Goal: Task Accomplishment & Management: Complete application form

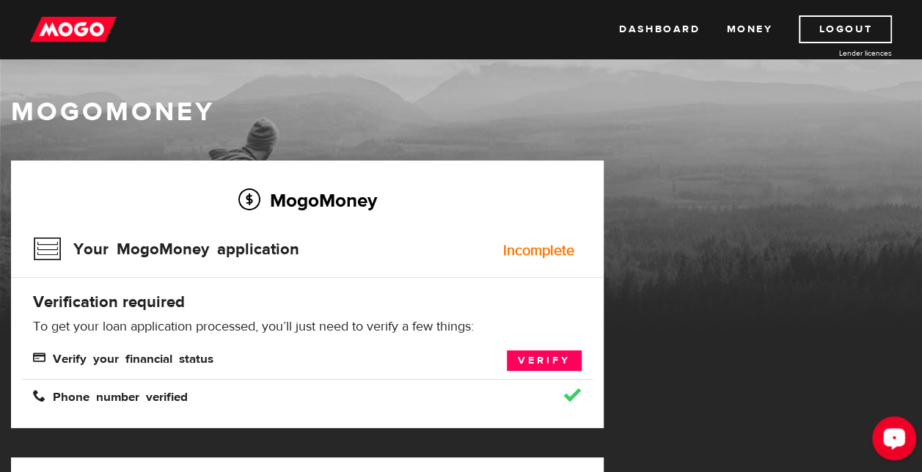
click at [884, 430] on div "Open LiveChat chat widget" at bounding box center [893, 437] width 25 height 25
click at [547, 356] on link "Verify" at bounding box center [544, 361] width 75 height 21
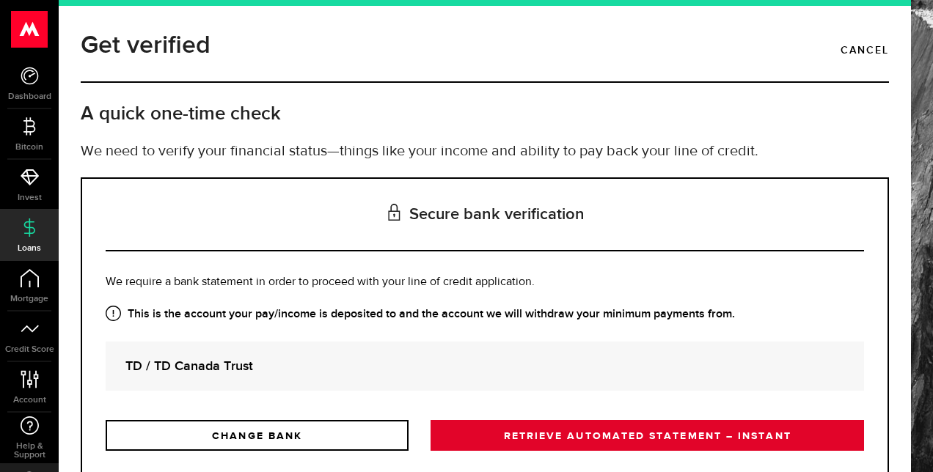
click at [565, 430] on link "RETRIEVE AUTOMATED STATEMENT – INSTANT" at bounding box center [646, 435] width 433 height 31
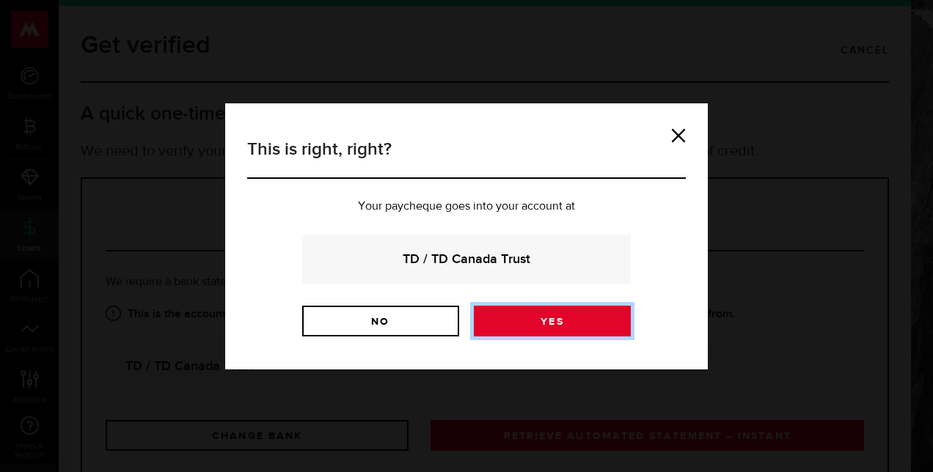
click at [541, 318] on link "Yes" at bounding box center [552, 321] width 157 height 31
